Goal: Check status: Check status

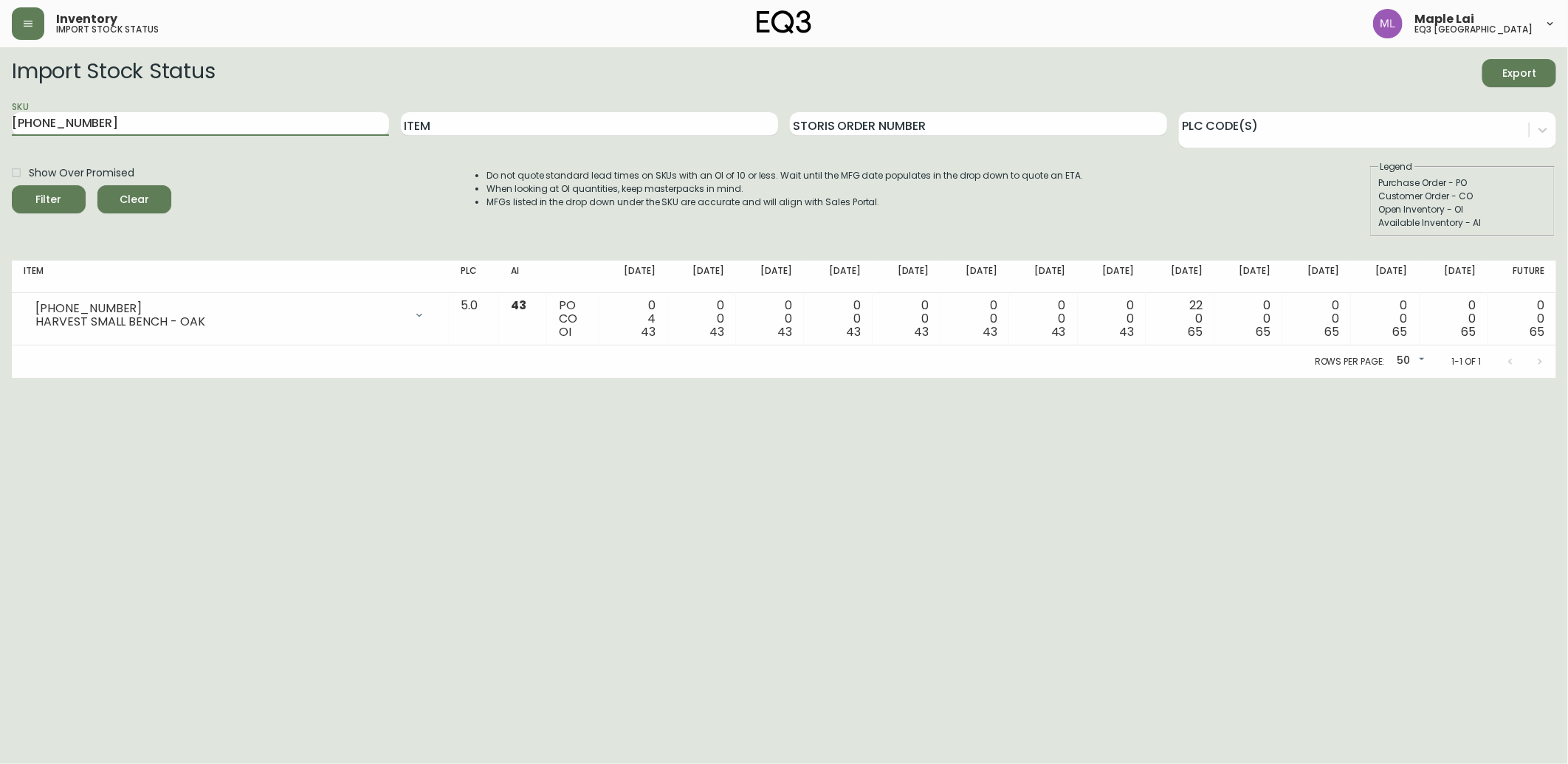
drag, startPoint x: 128, startPoint y: 128, endPoint x: -4, endPoint y: 139, distance: 132.5
click at [0, 139] on html "Inventory import stock status Maple Lai eq3 [GEOGRAPHIC_DATA] Import Stock Stat…" at bounding box center [784, 189] width 1568 height 378
click at [97, 124] on input "SKU" at bounding box center [201, 123] width 378 height 23
type input "[PHONE_NUMBER]"
click at [12, 186] on button "Filter" at bounding box center [49, 199] width 74 height 28
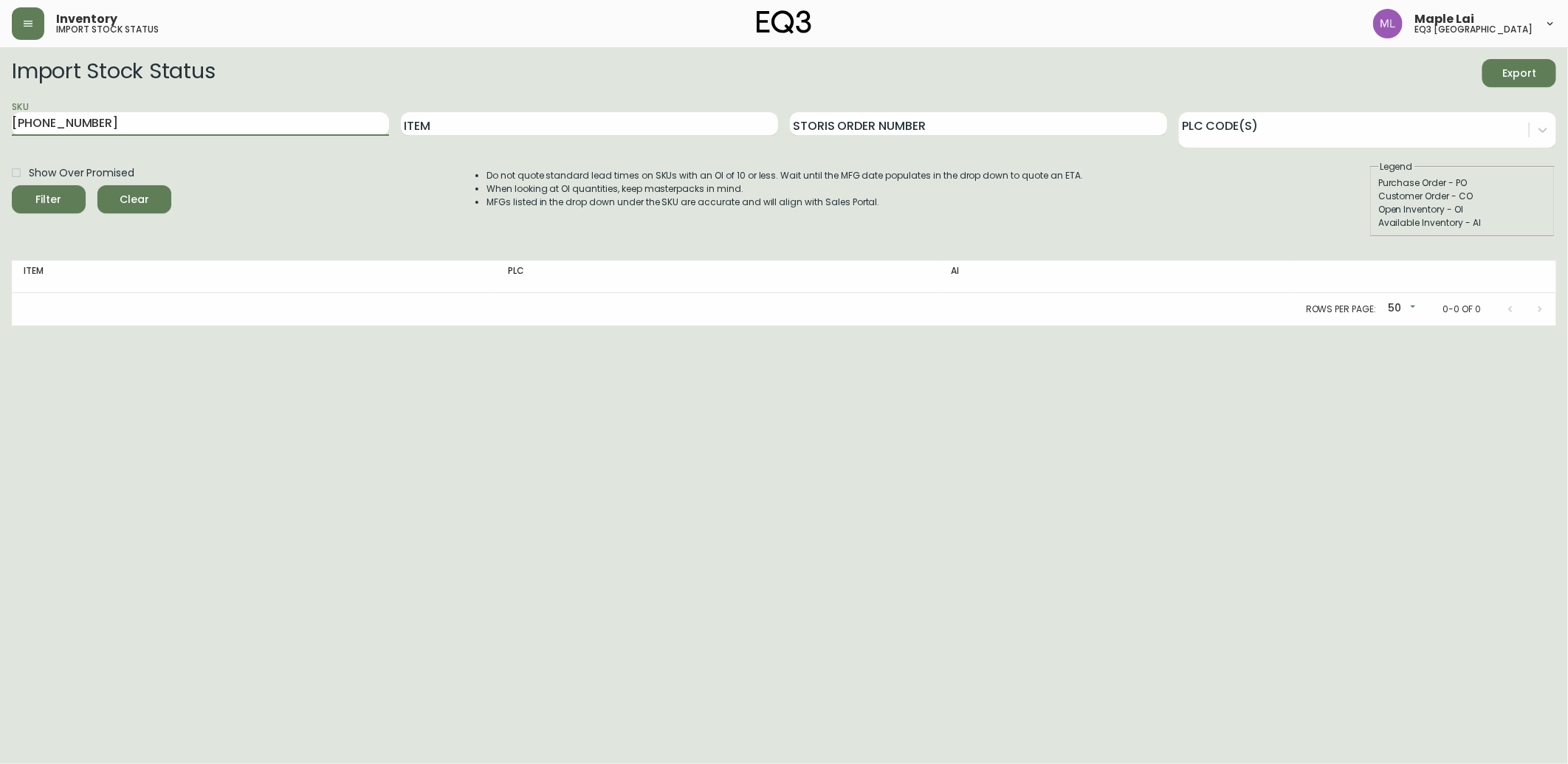
drag, startPoint x: 39, startPoint y: 129, endPoint x: -4, endPoint y: 134, distance: 43.3
click at [0, 134] on html "Inventory import stock status Maple Lai eq3 vancouver Import Stock Status Expor…" at bounding box center [784, 163] width 1568 height 326
click at [534, 112] on input "Item" at bounding box center [590, 123] width 378 height 23
paste input "[PHONE_NUMBER]"
type input "[PHONE_NUMBER]"
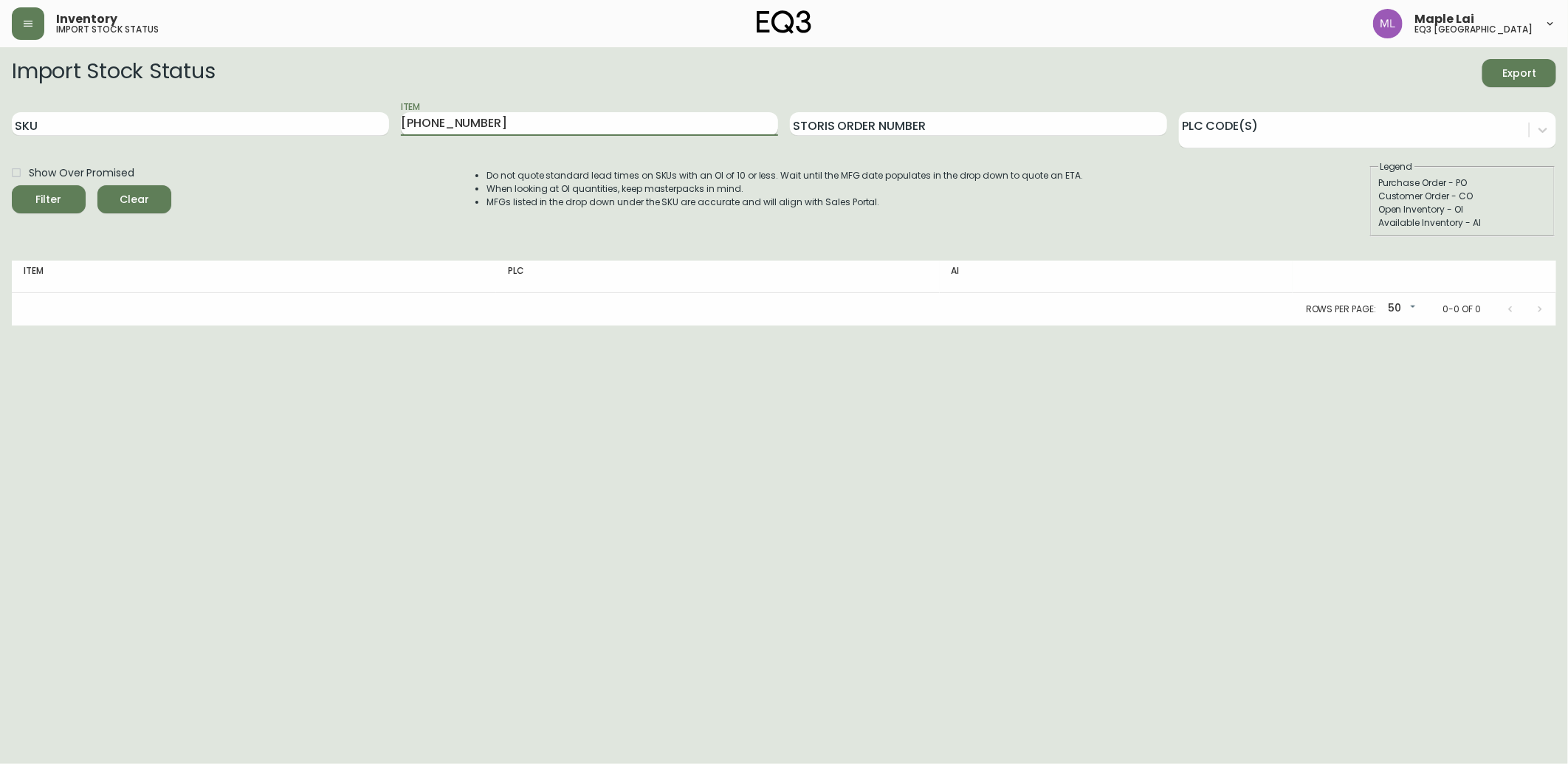
click at [12, 186] on button "Filter" at bounding box center [49, 199] width 74 height 28
click at [267, 127] on input "SKU" at bounding box center [201, 123] width 378 height 23
drag, startPoint x: 113, startPoint y: 354, endPoint x: 117, endPoint y: 327, distance: 27.3
click at [113, 326] on html "Inventory import stock status Maple Lai eq3 vancouver Import Stock Status Expor…" at bounding box center [784, 163] width 1568 height 326
click at [167, 129] on input "SKU" at bounding box center [201, 123] width 378 height 23
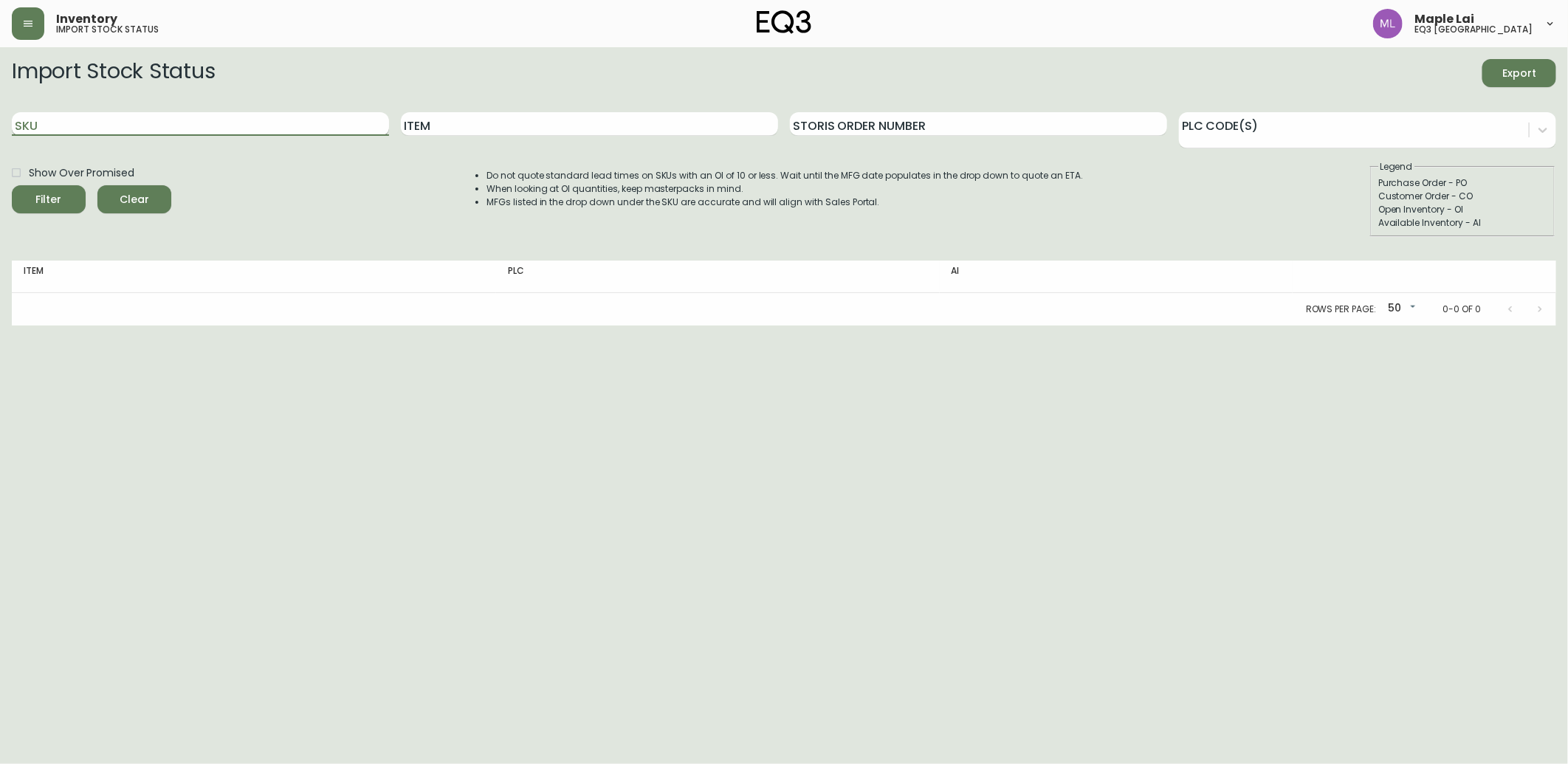
paste input "[PHONE_NUMBER]"
type input "[PHONE_NUMBER]"
click at [12, 186] on button "Filter" at bounding box center [49, 199] width 74 height 28
click at [546, 291] on th "PLC" at bounding box center [718, 277] width 444 height 32
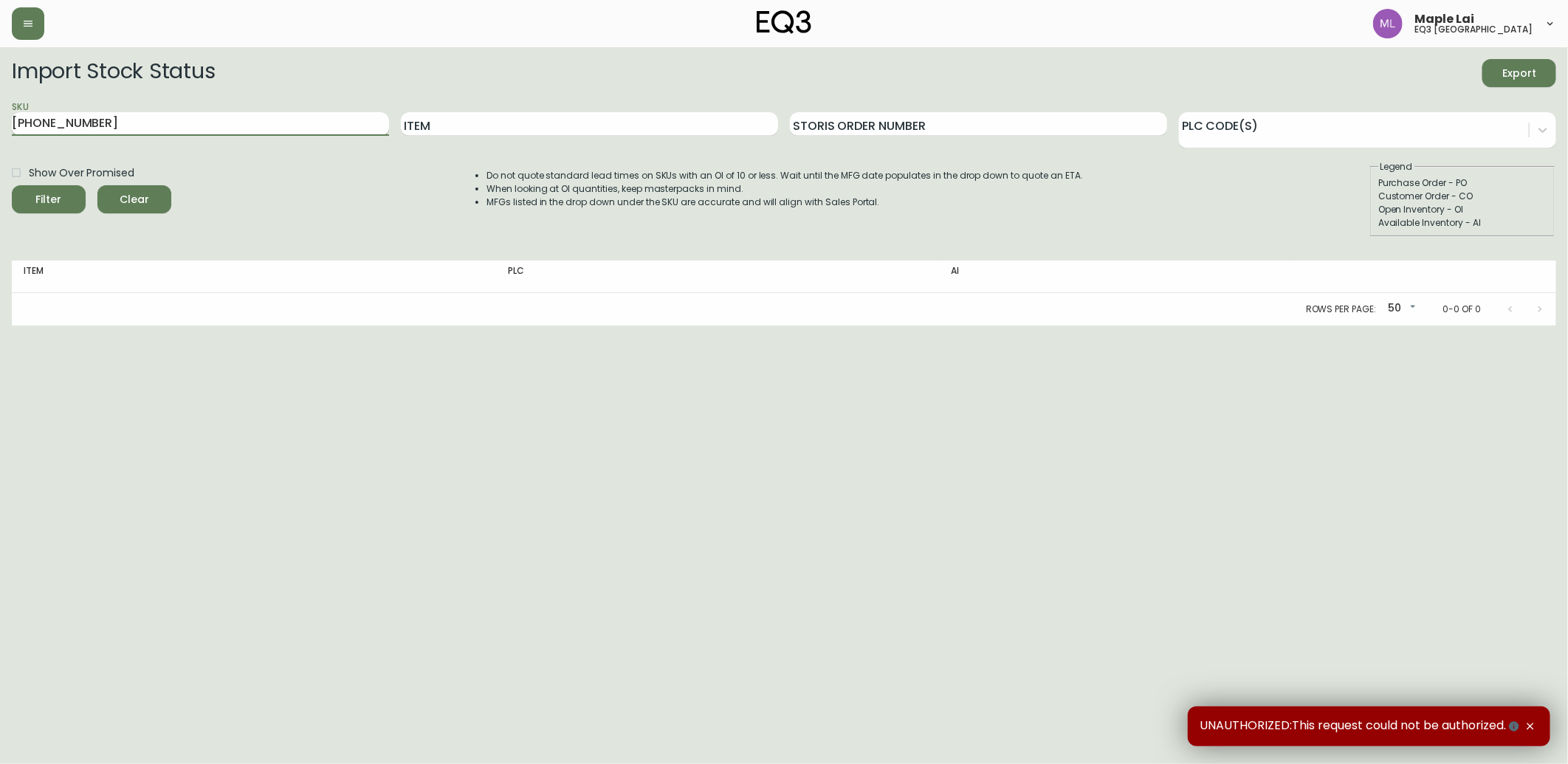
click at [254, 123] on input "[PHONE_NUMBER]" at bounding box center [201, 123] width 378 height 23
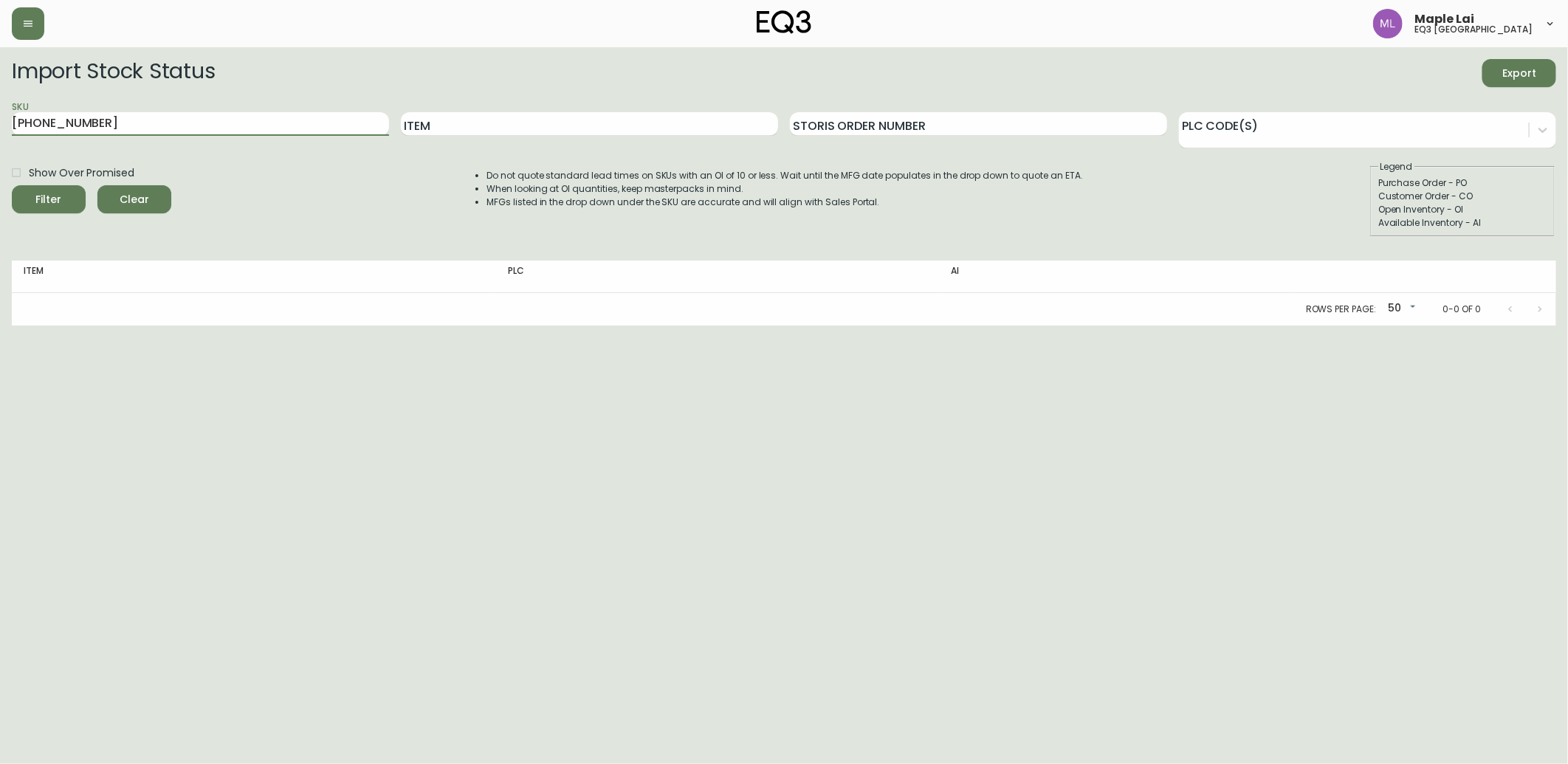
drag, startPoint x: 246, startPoint y: 121, endPoint x: -4, endPoint y: 155, distance: 252.3
click at [0, 155] on html "Maple Lai eq3 [GEOGRAPHIC_DATA] Import Stock Status Export SKU [PHONE_NUMBER] I…" at bounding box center [784, 163] width 1568 height 326
click at [12, 186] on button "Filter" at bounding box center [49, 199] width 74 height 28
click at [137, 187] on button "Clear" at bounding box center [134, 199] width 74 height 28
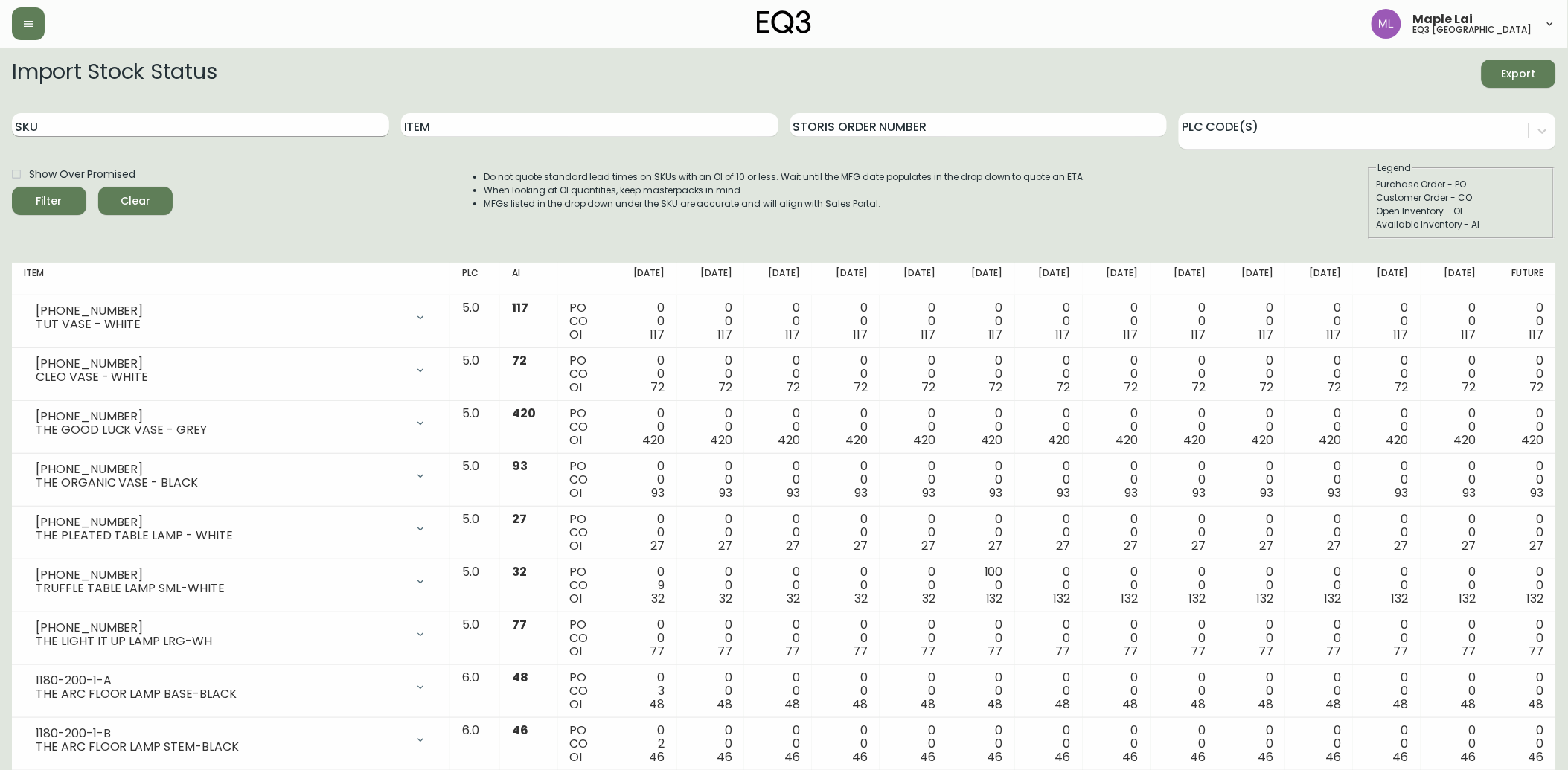
click at [105, 121] on input "SKU" at bounding box center [201, 124] width 377 height 24
type input "GROW TALL [PERSON_NAME]"
click at [12, 187] on button "Filter" at bounding box center [49, 201] width 74 height 29
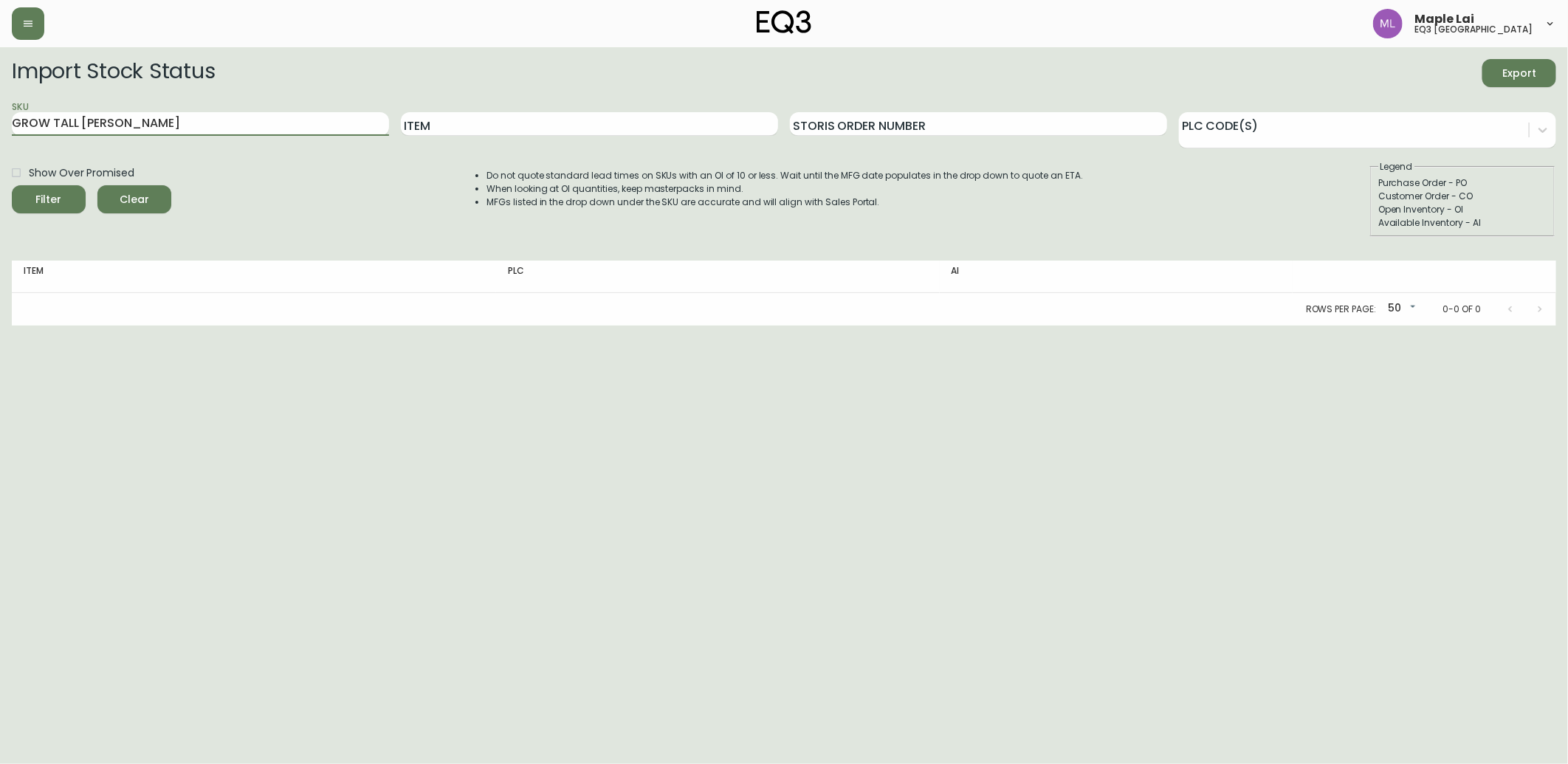
drag, startPoint x: 15, startPoint y: 148, endPoint x: -4, endPoint y: 151, distance: 19.2
click at [0, 151] on html "Maple Lai eq3 [GEOGRAPHIC_DATA] Import Stock Status Export SKU GROW TALL [PERSO…" at bounding box center [784, 163] width 1568 height 326
click at [533, 118] on input "Item" at bounding box center [590, 123] width 378 height 23
paste input "GROW TALL [PERSON_NAME]"
type input "GROW TALL [PERSON_NAME]"
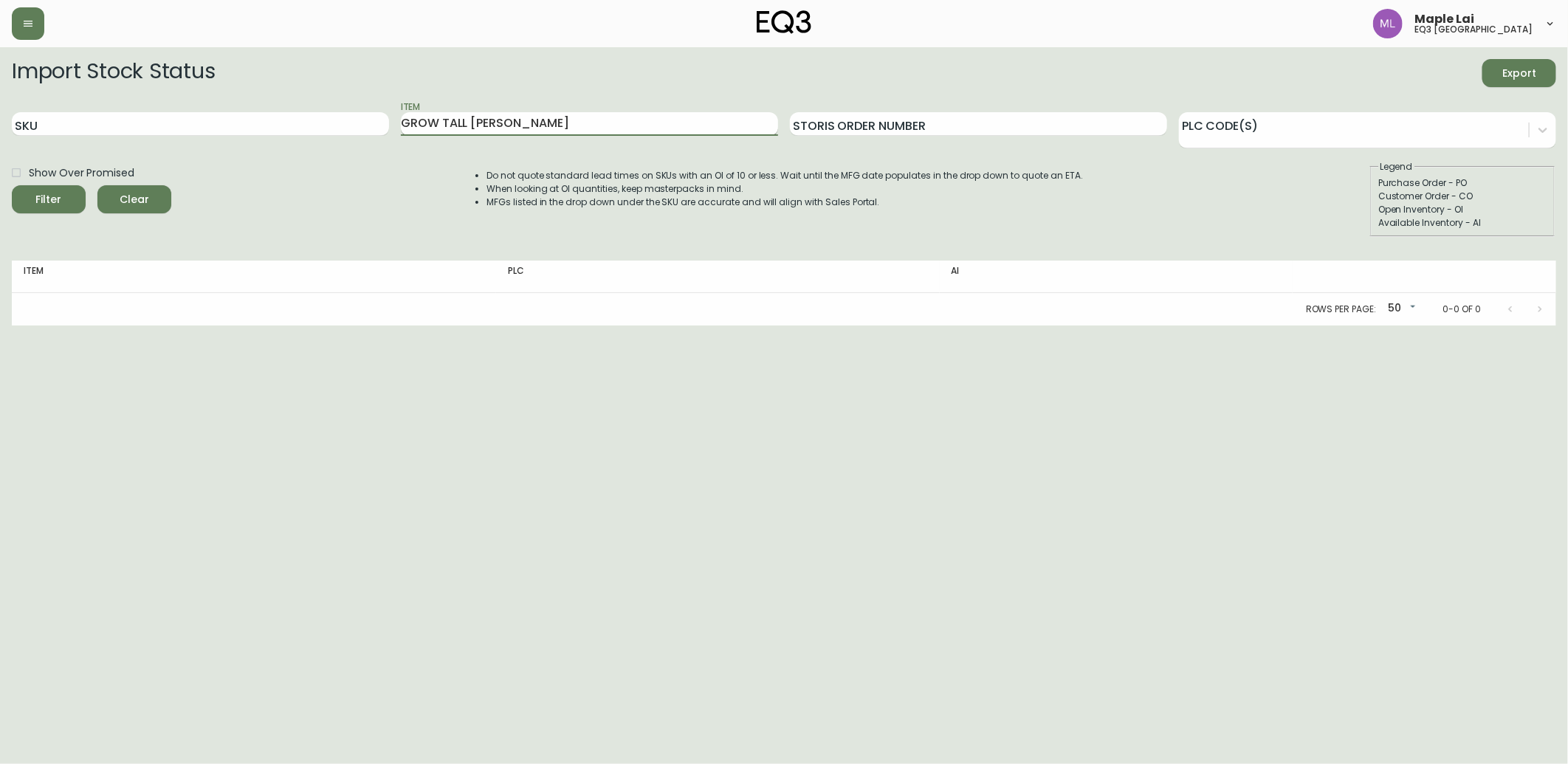
click at [12, 186] on button "Filter" at bounding box center [49, 199] width 74 height 28
